Goal: Navigation & Orientation: Find specific page/section

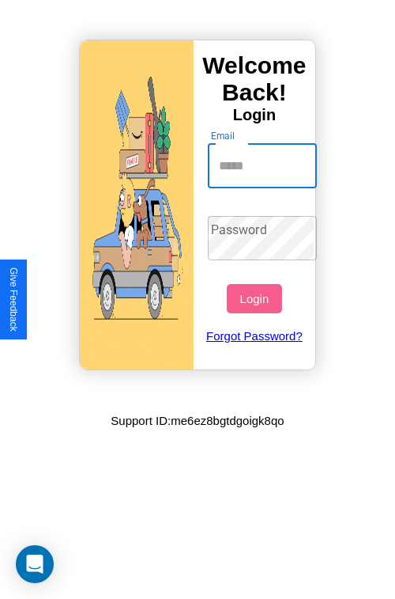
click at [264, 165] on input "Email" at bounding box center [263, 166] width 110 height 44
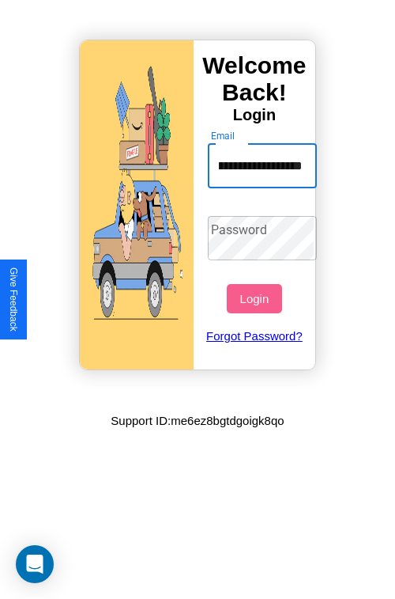
scroll to position [0, 78]
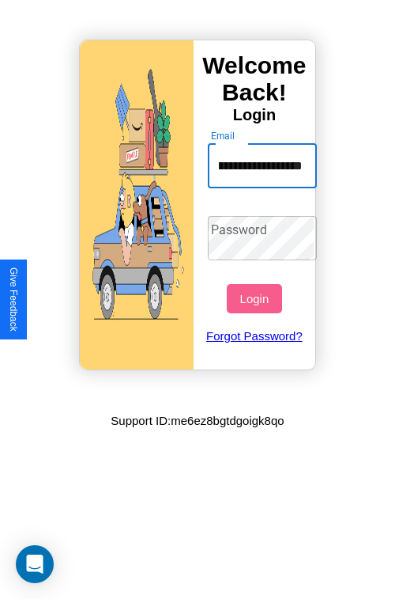
type input "**********"
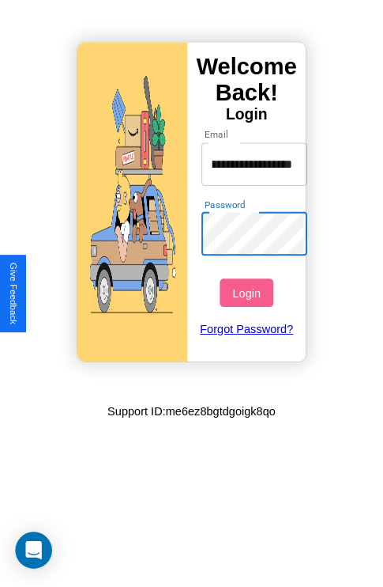
scroll to position [0, 0]
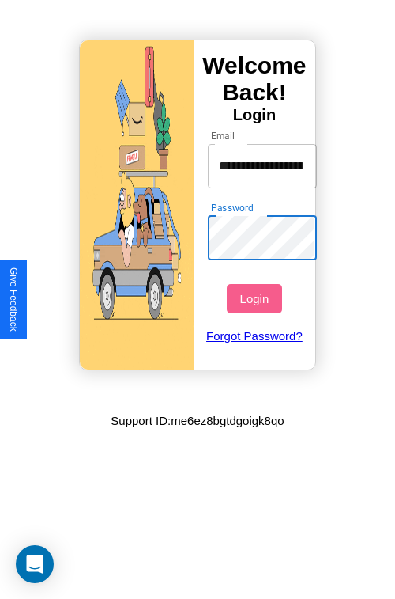
click at [256, 298] on button "Login" at bounding box center [254, 298] width 55 height 29
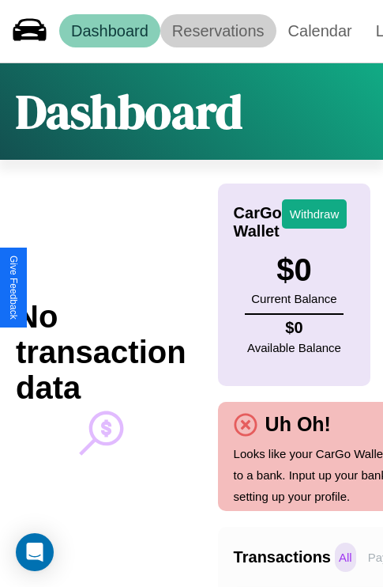
click at [218, 31] on link "Reservations" at bounding box center [219, 30] width 116 height 33
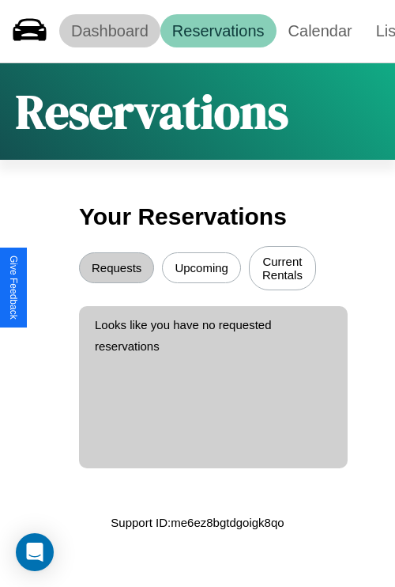
click at [109, 31] on link "Dashboard" at bounding box center [109, 30] width 101 height 33
